Goal: Information Seeking & Learning: Learn about a topic

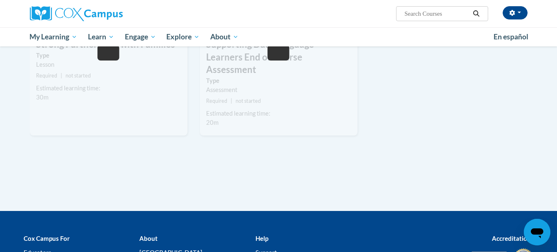
scroll to position [918, 0]
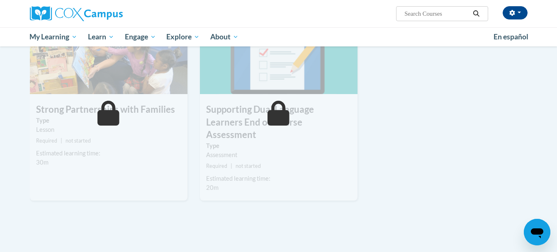
drag, startPoint x: 561, startPoint y: 0, endPoint x: 239, endPoint y: 234, distance: 398.1
click at [556, 6] on div "[PERSON_NAME] ([GEOGRAPHIC_DATA]/[GEOGRAPHIC_DATA] UTC-05:00) My Profile Inbox …" at bounding box center [278, 23] width 557 height 46
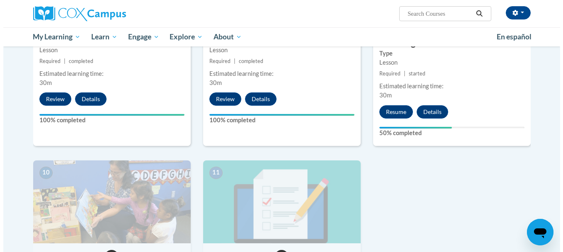
scroll to position [752, 0]
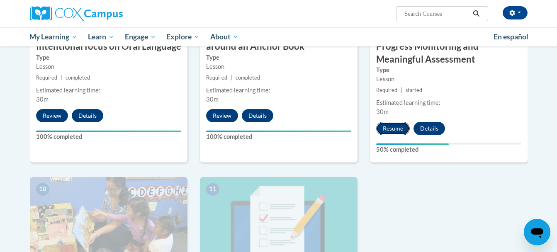
click at [395, 130] on button "Resume" at bounding box center [393, 128] width 34 height 13
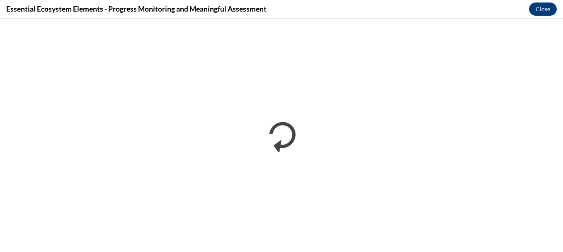
scroll to position [752, 0]
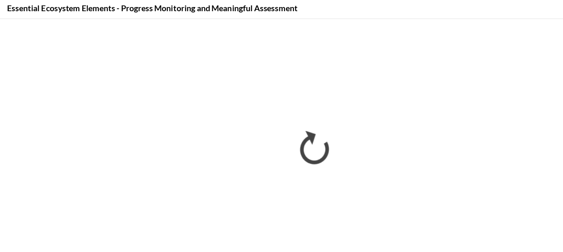
click at [391, 13] on div "Essential Ecosystem Elements - Progress Monitoring and Meaningful Assessment Cl…" at bounding box center [281, 9] width 563 height 19
click at [392, 13] on div "Essential Ecosystem Elements - Progress Monitoring and Meaningful Assessment Cl…" at bounding box center [281, 9] width 563 height 19
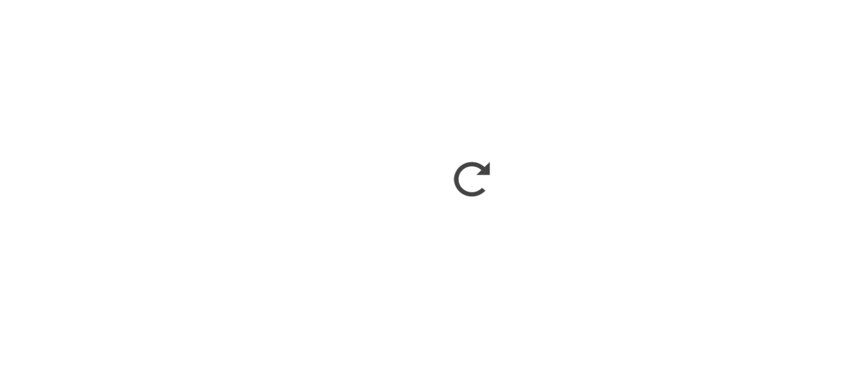
scroll to position [752, 0]
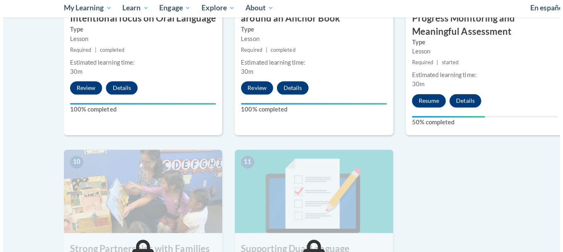
scroll to position [751, 0]
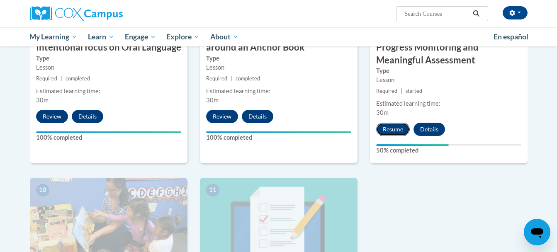
click at [391, 130] on button "Resume" at bounding box center [393, 129] width 34 height 13
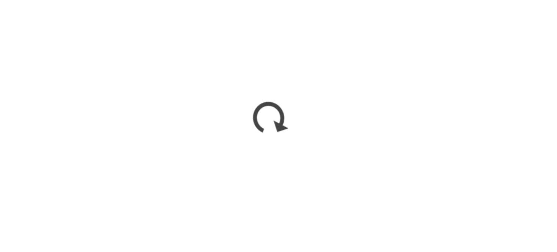
scroll to position [0, 0]
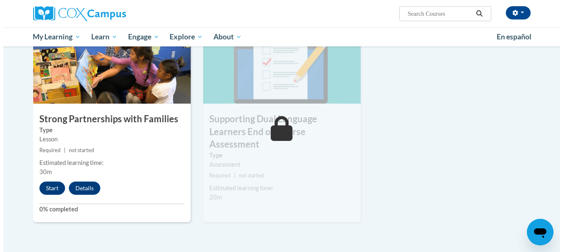
scroll to position [914, 0]
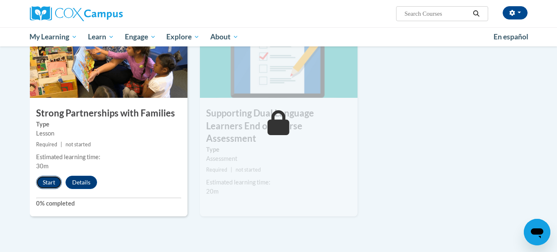
click at [50, 181] on button "Start" at bounding box center [49, 182] width 26 height 13
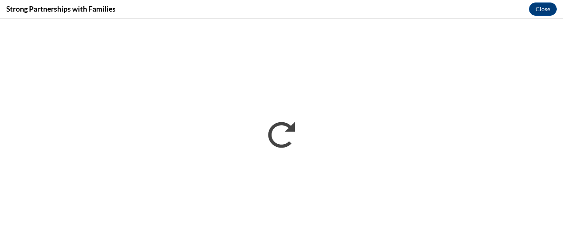
scroll to position [0, 0]
